Goal: Information Seeking & Learning: Learn about a topic

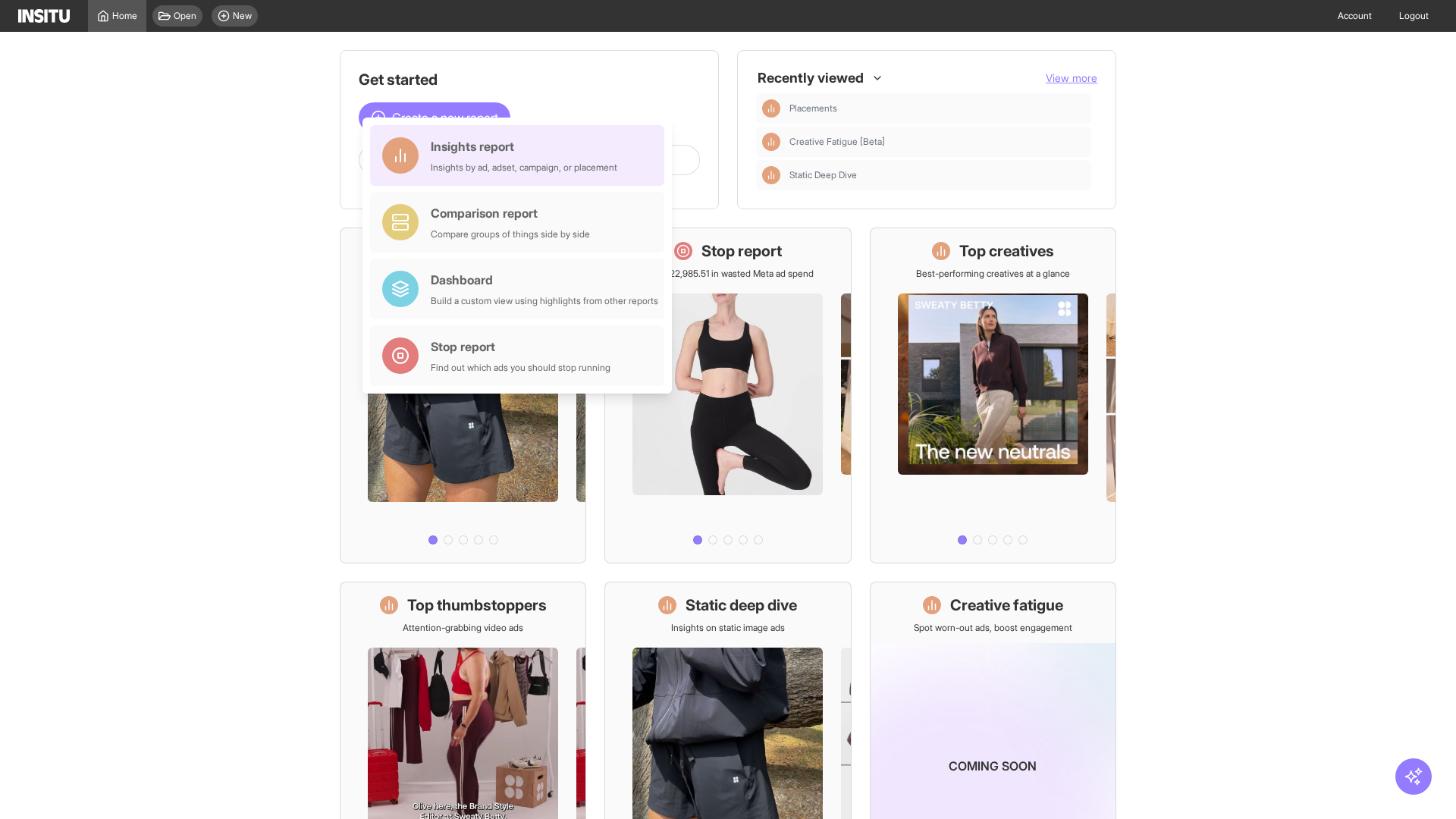
click at [521, 155] on div "Insights report Insights by ad, adset, campaign, or placement" at bounding box center [524, 155] width 186 height 37
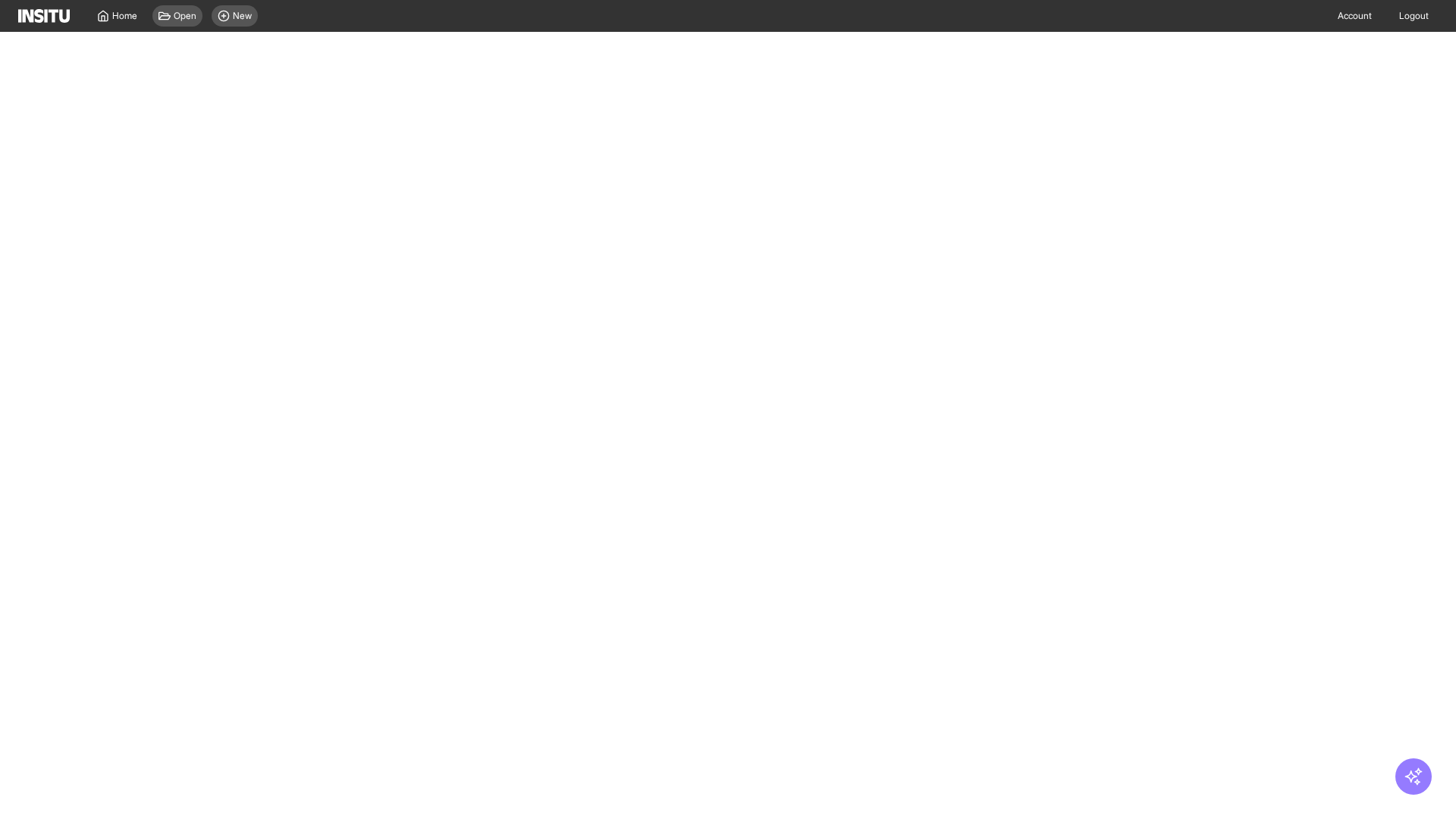
select select "**"
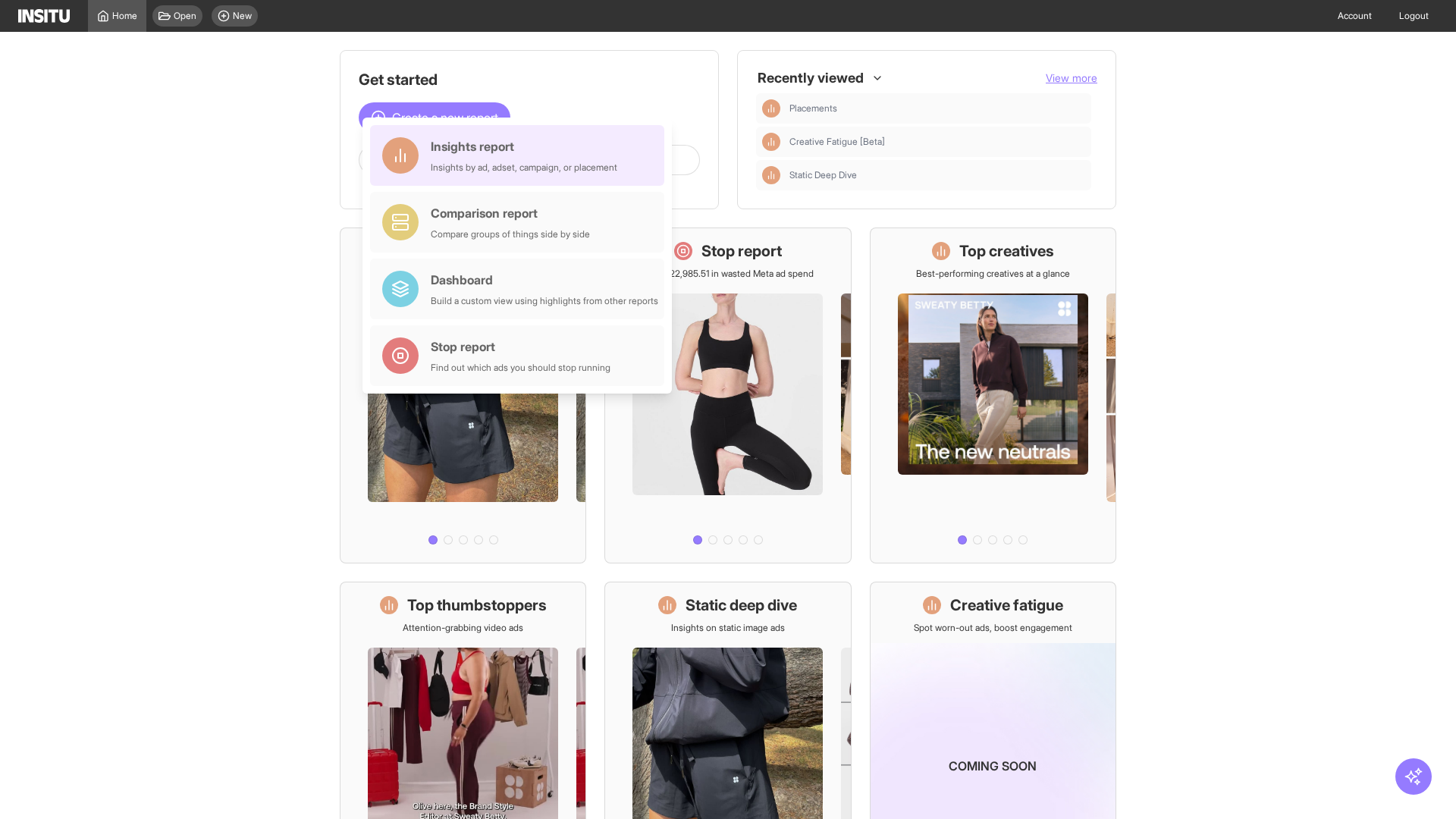
click at [521, 155] on div "Insights report Insights by ad, adset, campaign, or placement" at bounding box center [524, 155] width 186 height 37
